Goal: Task Accomplishment & Management: Complete application form

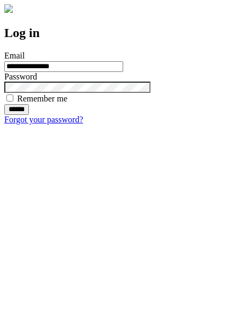
type input "**********"
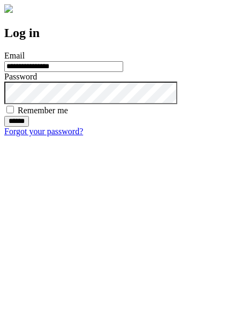
click at [29, 127] on input "******" at bounding box center [16, 121] width 25 height 11
